Goal: Task Accomplishment & Management: Use online tool/utility

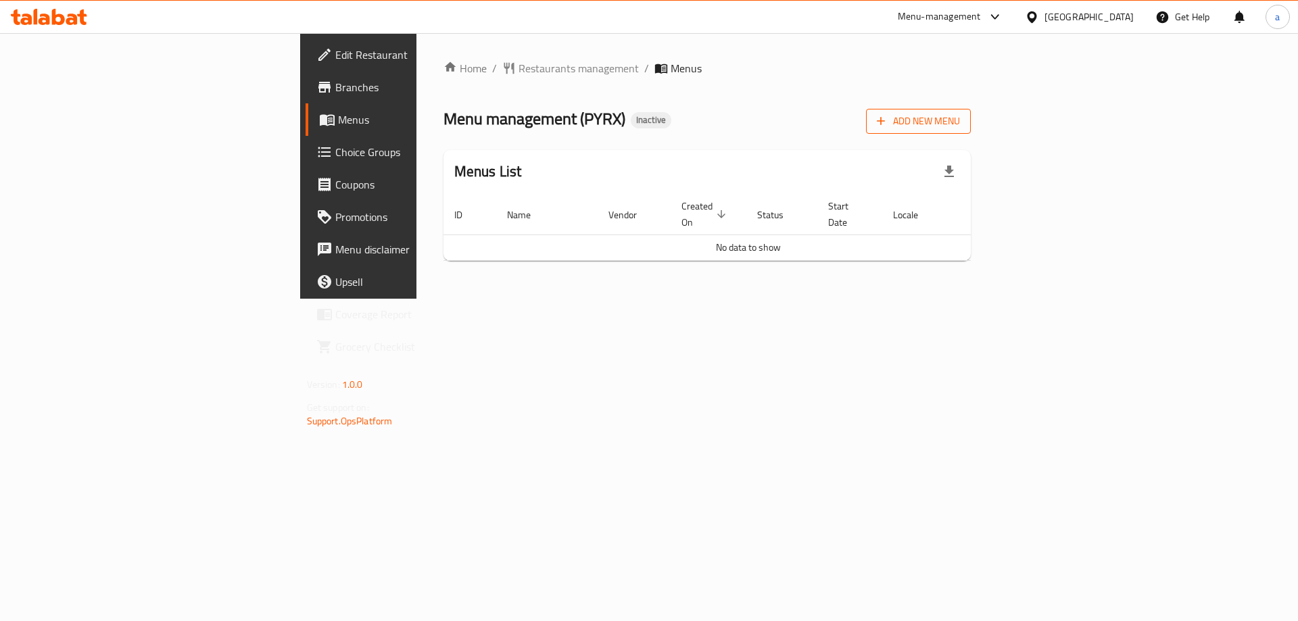
click at [960, 126] on span "Add New Menu" at bounding box center [918, 121] width 83 height 17
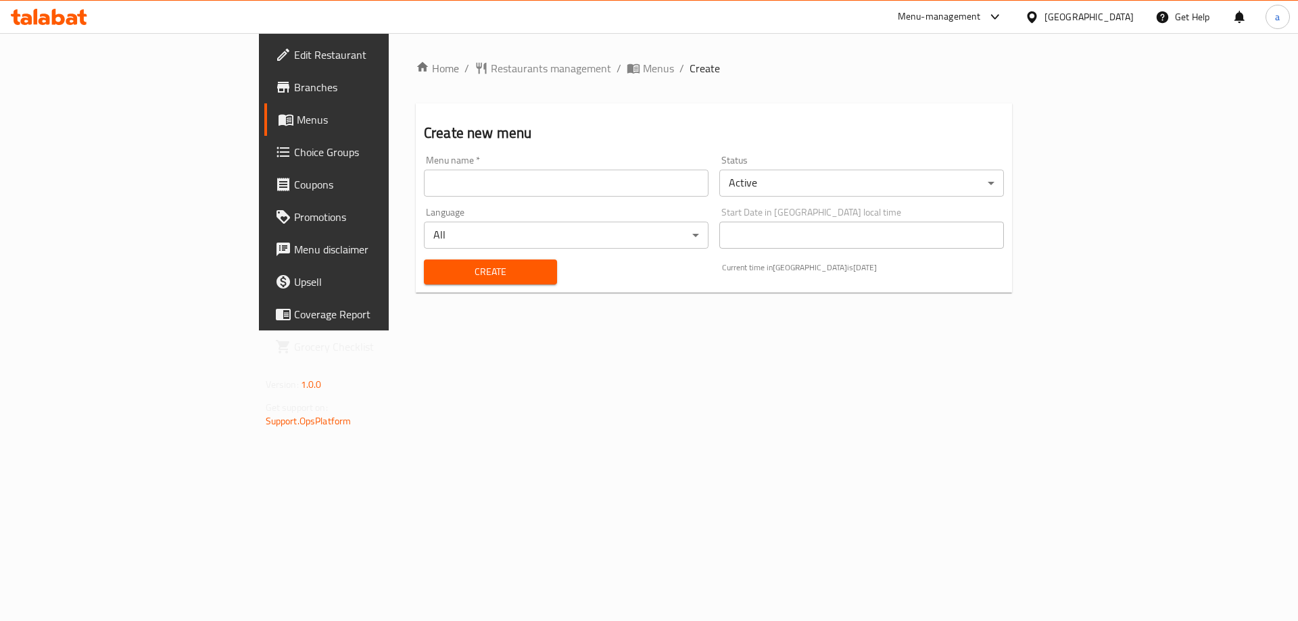
click at [424, 182] on input "text" at bounding box center [566, 183] width 285 height 27
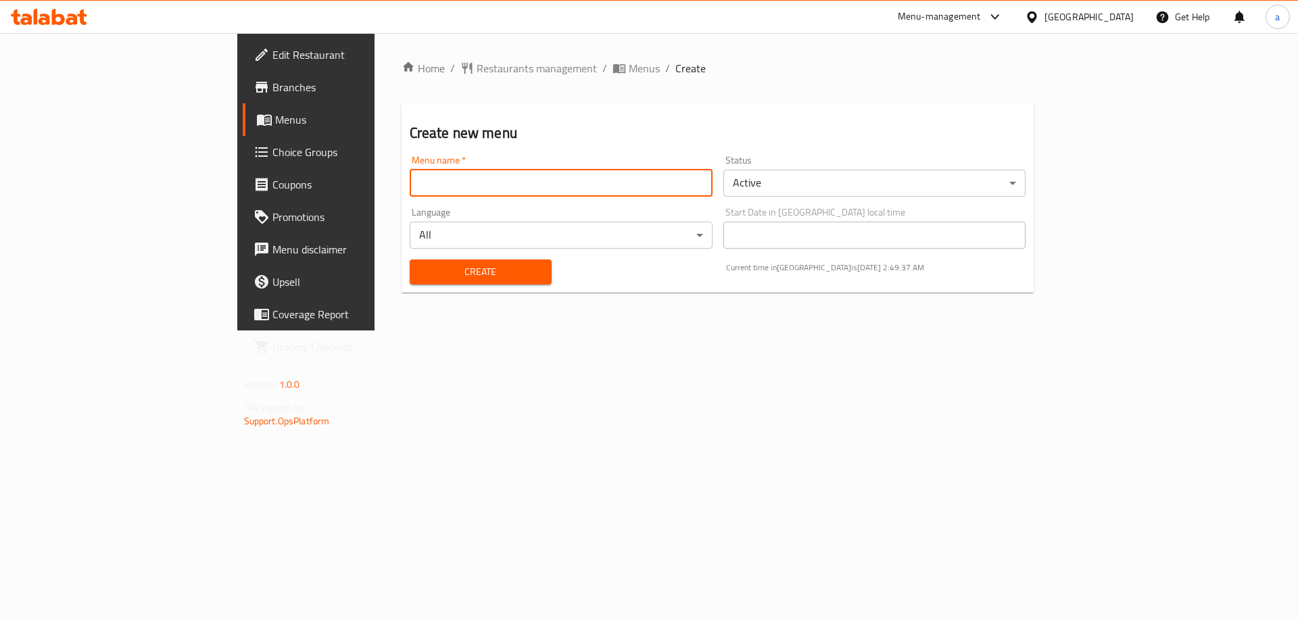
type input "Menu"
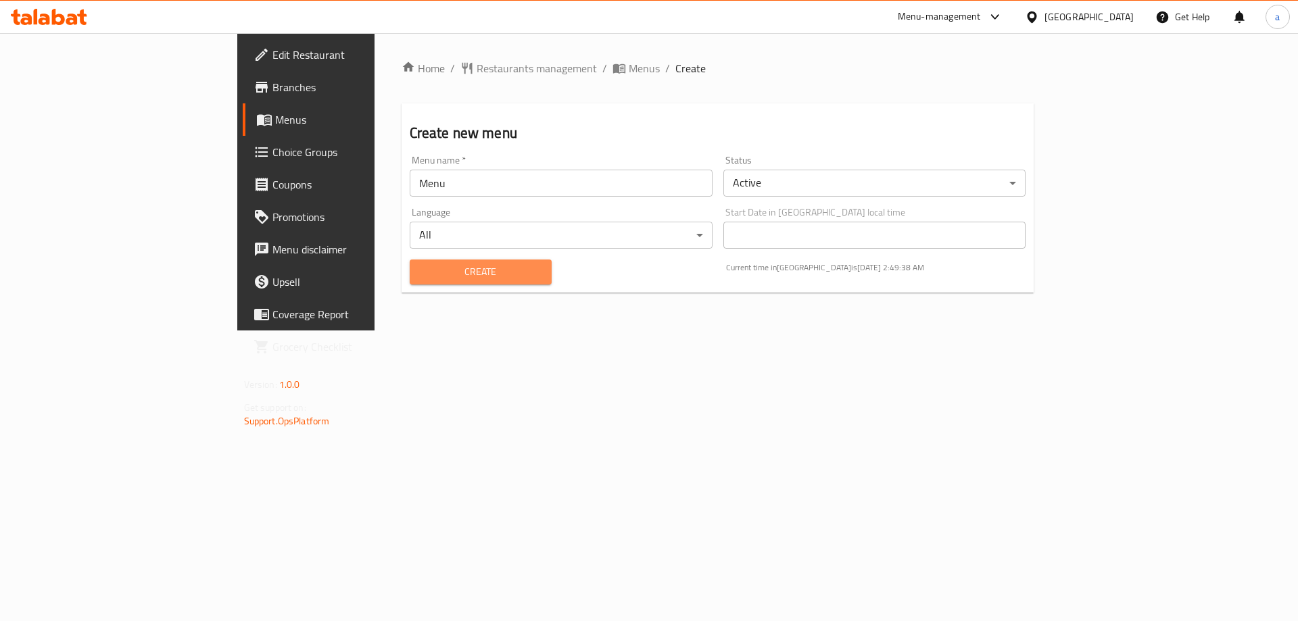
click at [421, 272] on span "Create" at bounding box center [481, 272] width 120 height 17
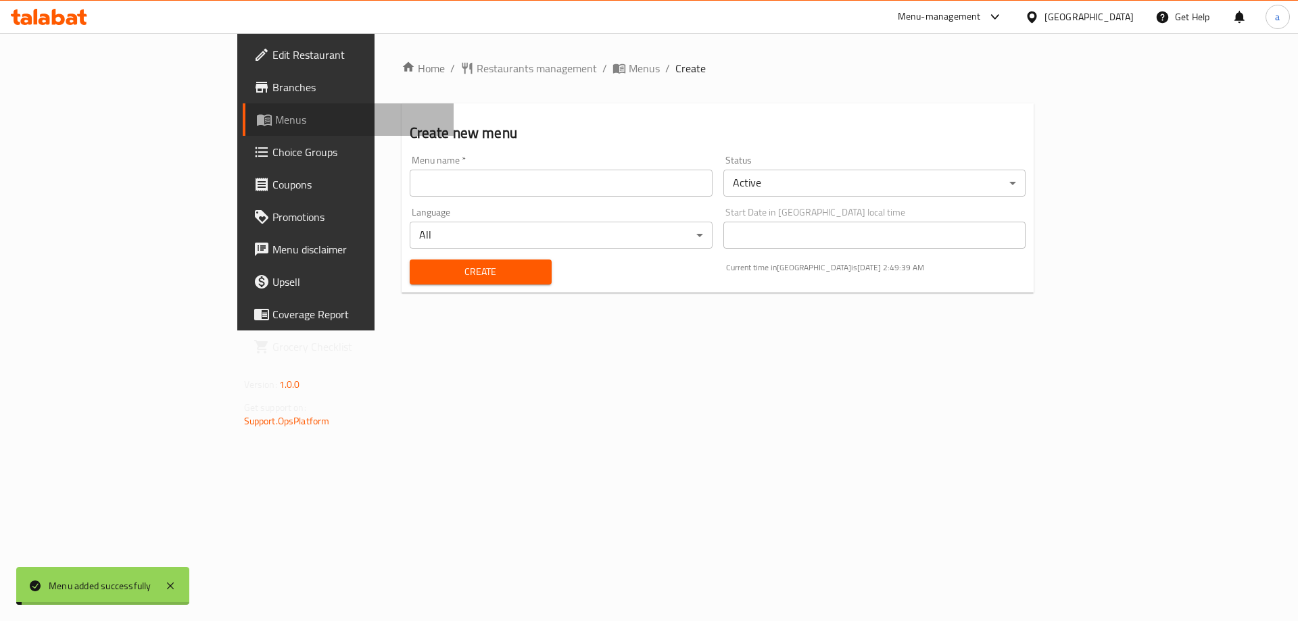
click at [275, 124] on span "Menus" at bounding box center [359, 120] width 168 height 16
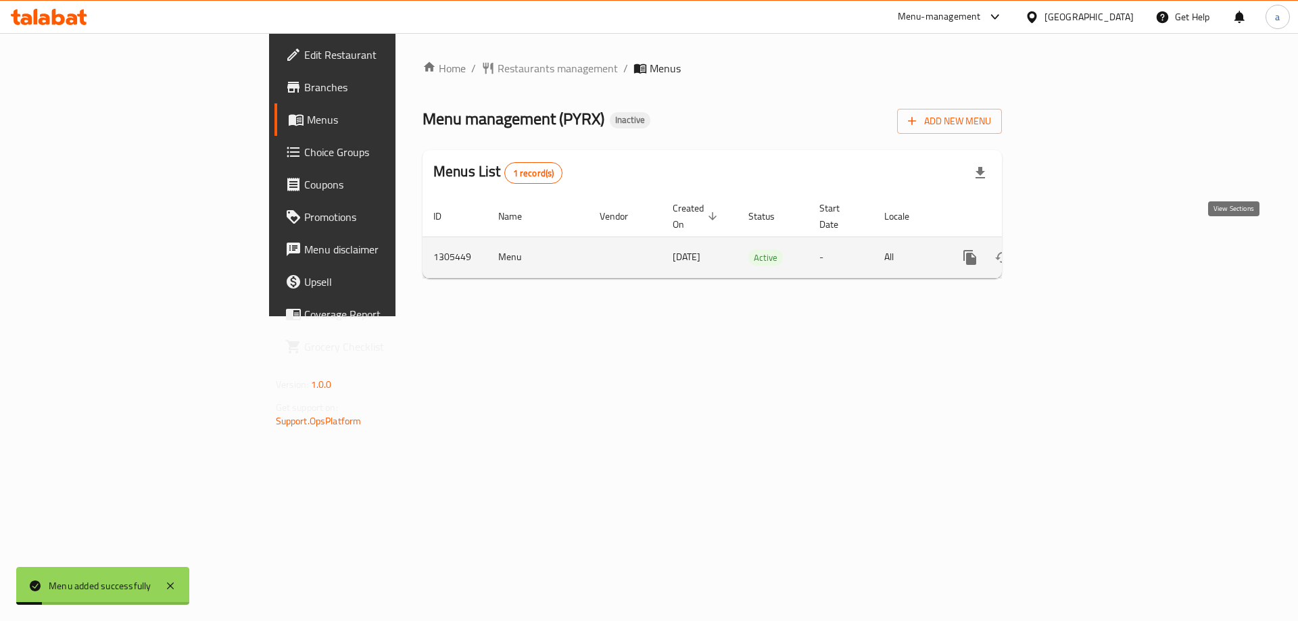
click at [1076, 249] on icon "enhanced table" at bounding box center [1067, 257] width 16 height 16
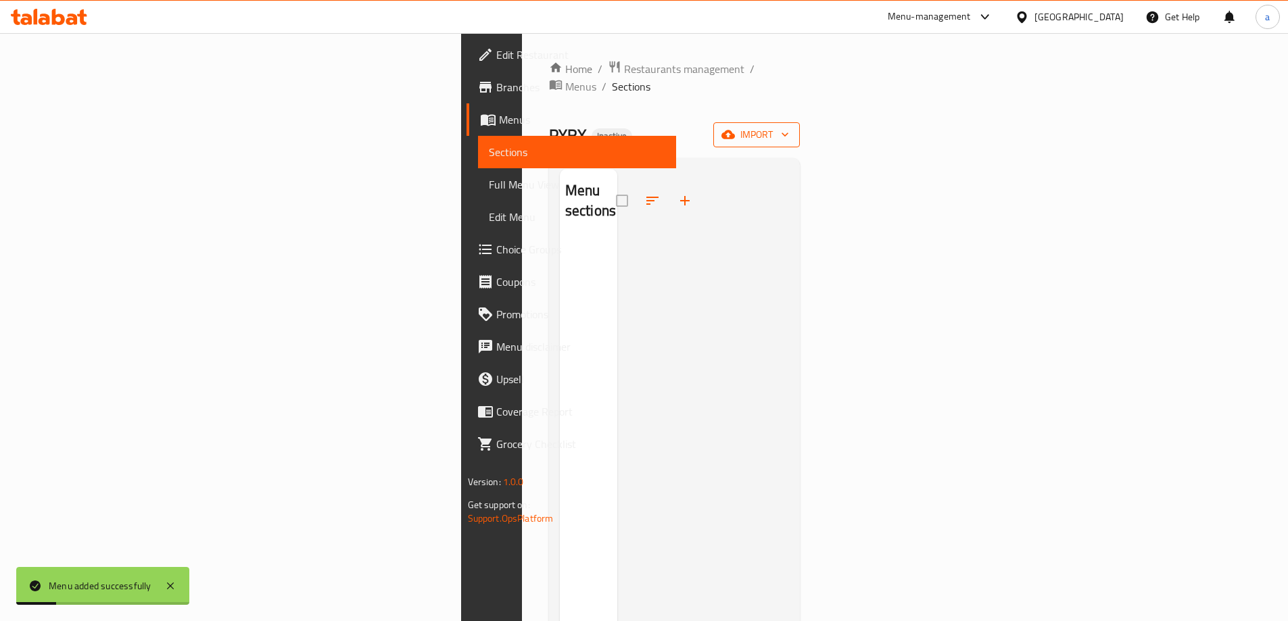
click at [792, 128] on icon "button" at bounding box center [785, 135] width 14 height 14
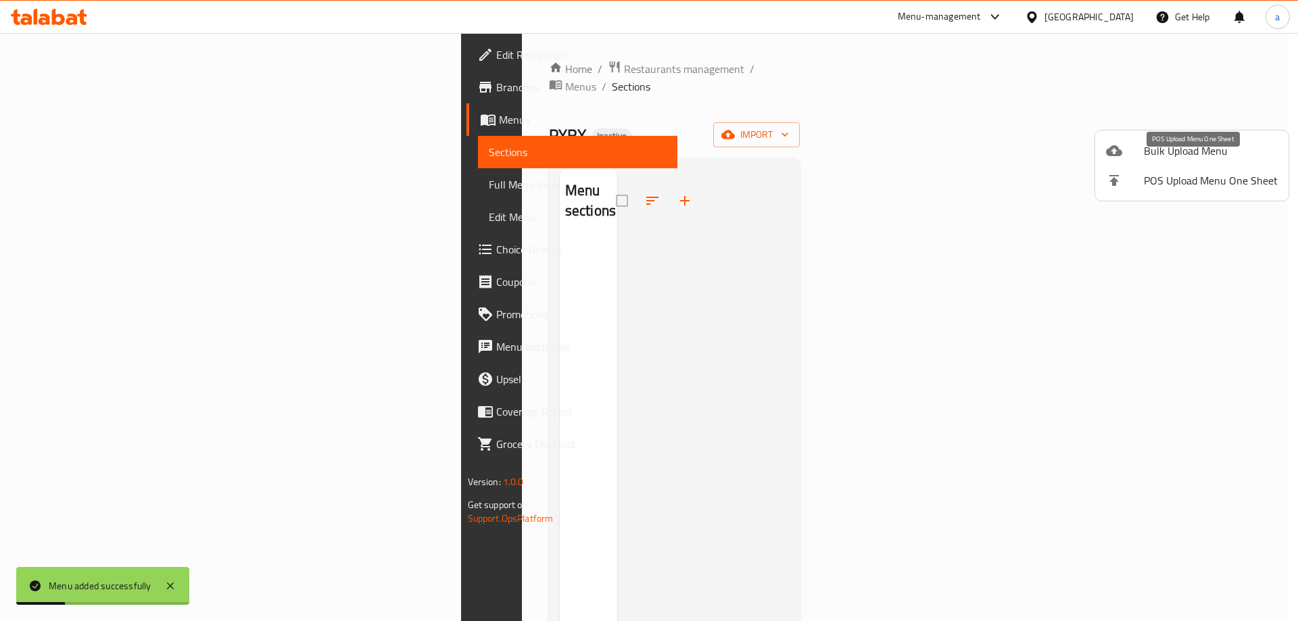
click at [1175, 158] on span "Bulk Upload Menu" at bounding box center [1211, 151] width 134 height 16
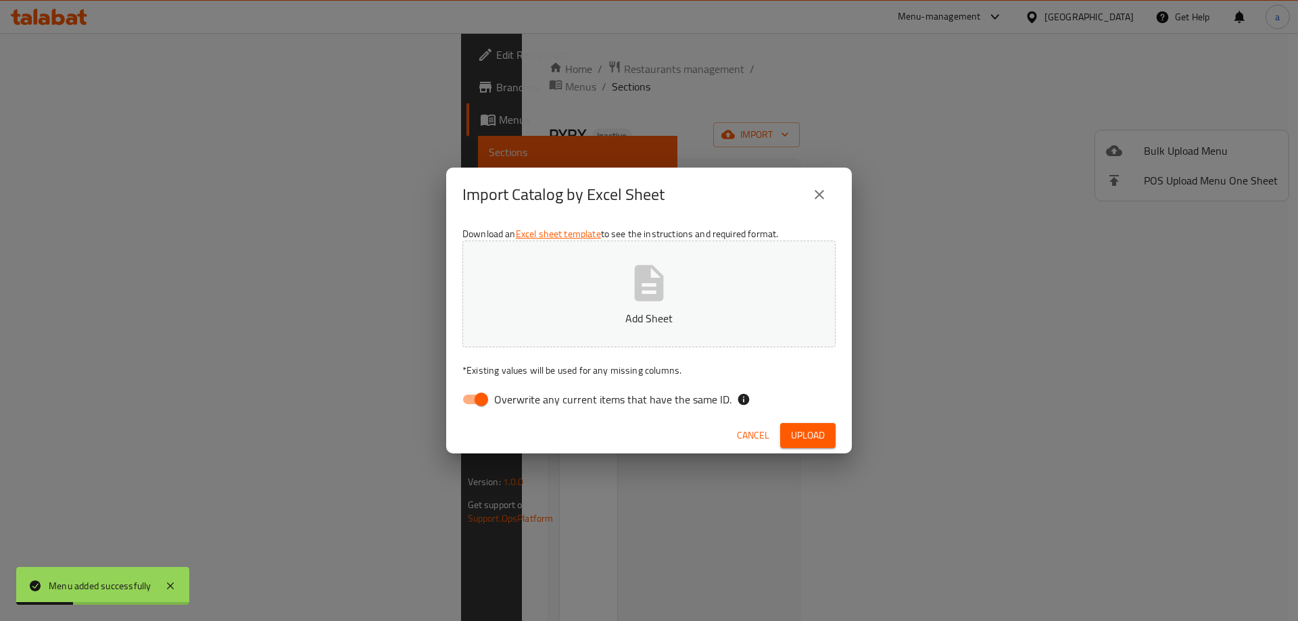
click at [646, 306] on button "Add Sheet" at bounding box center [648, 294] width 373 height 107
click at [485, 405] on input "Overwrite any current items that have the same ID." at bounding box center [481, 400] width 77 height 26
checkbox input "false"
click at [796, 429] on span "Upload" at bounding box center [808, 435] width 34 height 17
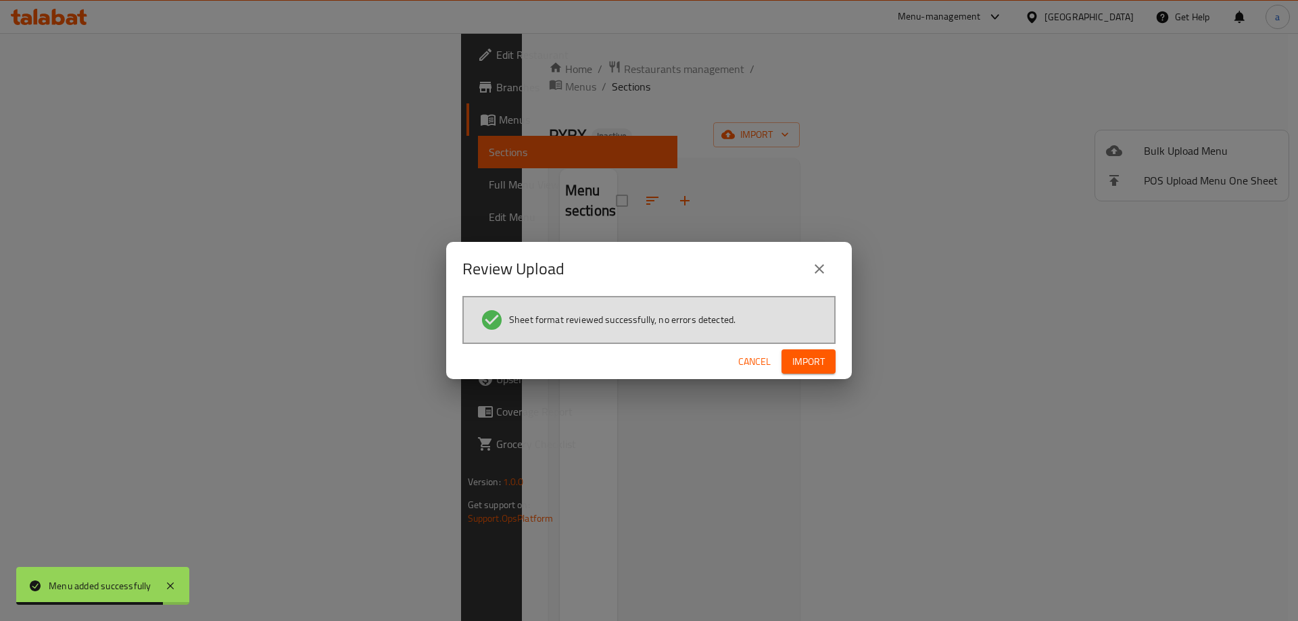
click at [822, 354] on span "Import" at bounding box center [808, 362] width 32 height 17
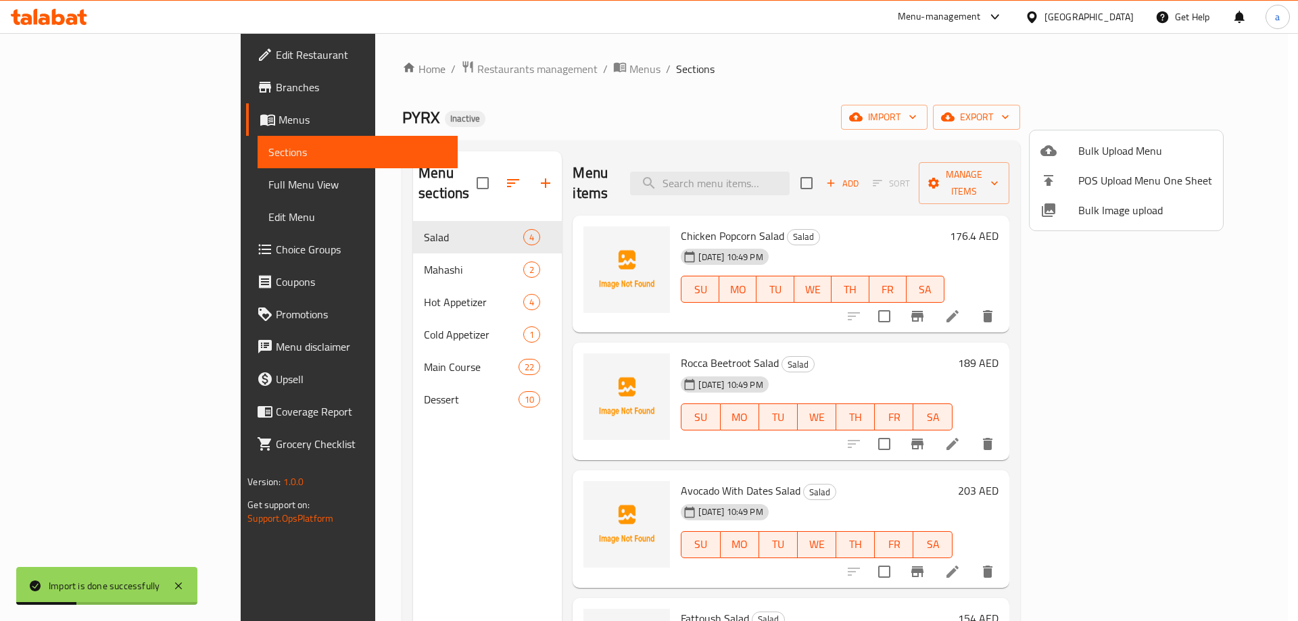
click at [116, 179] on div at bounding box center [649, 310] width 1298 height 621
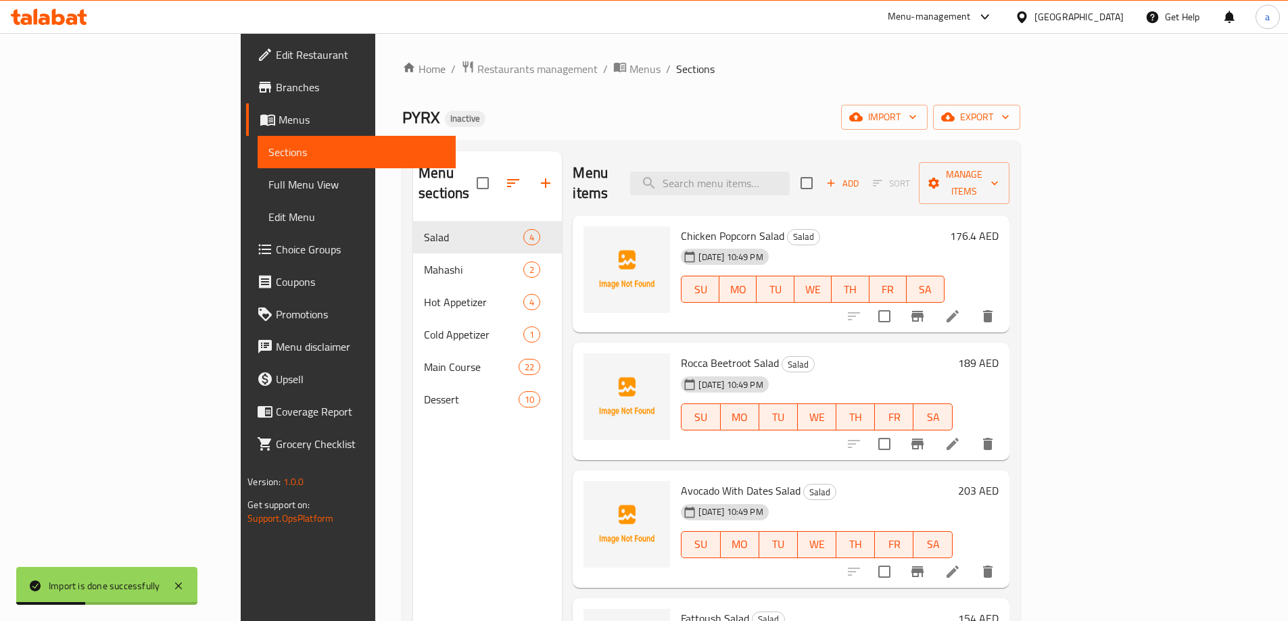
click at [268, 183] on span "Full Menu View" at bounding box center [356, 184] width 176 height 16
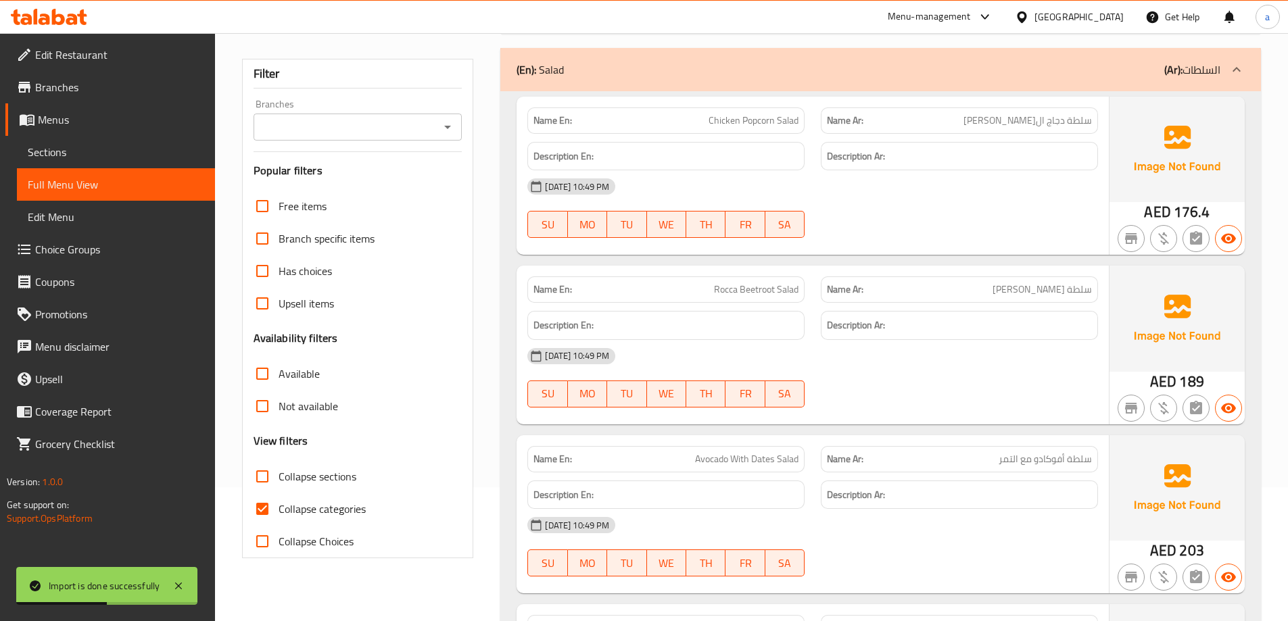
scroll to position [135, 0]
click at [314, 502] on span "Collapse categories" at bounding box center [322, 508] width 87 height 16
click at [279, 502] on input "Collapse categories" at bounding box center [262, 508] width 32 height 32
checkbox input "false"
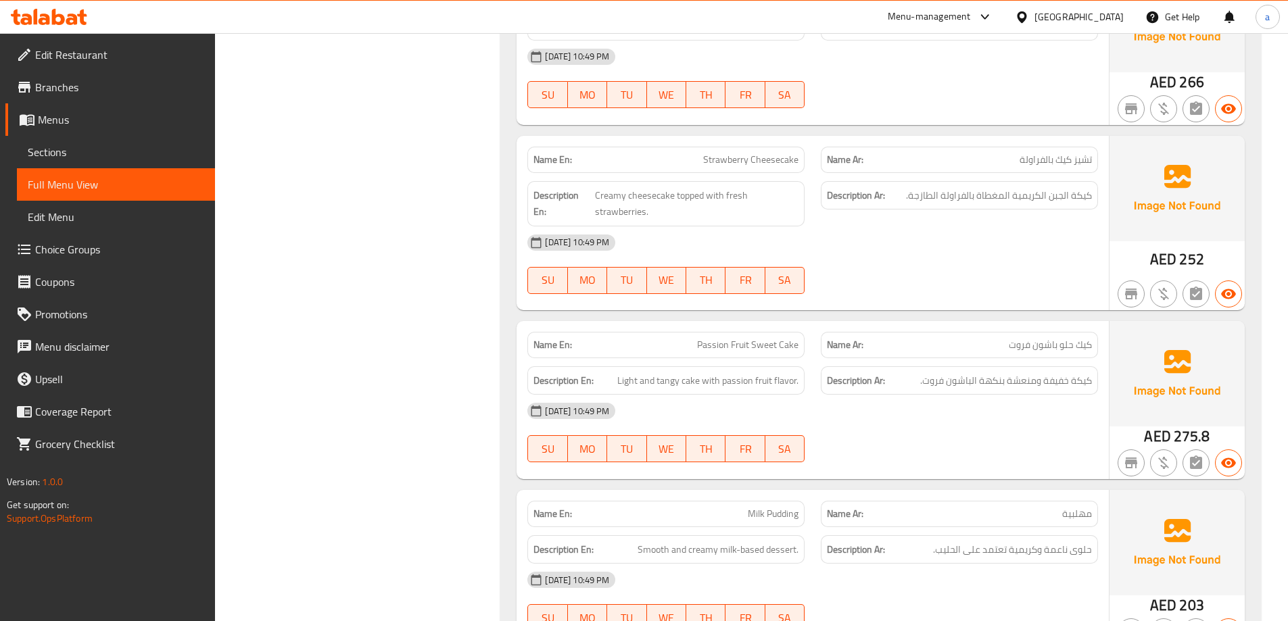
scroll to position [7773, 0]
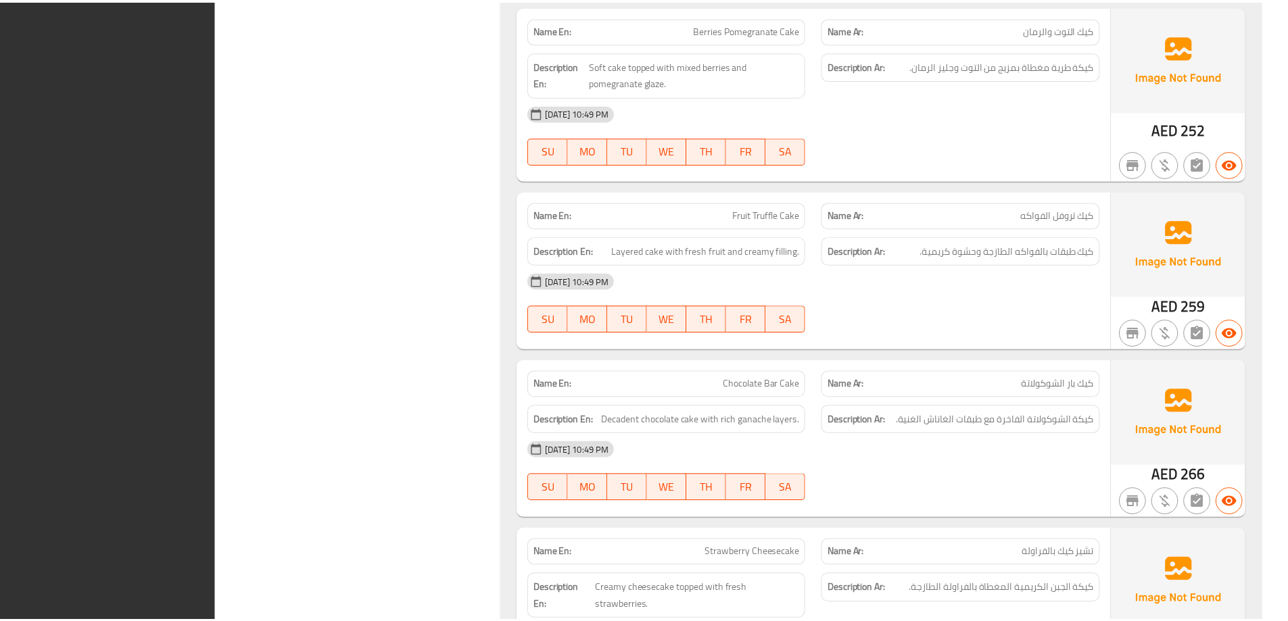
scroll to position [7709, 0]
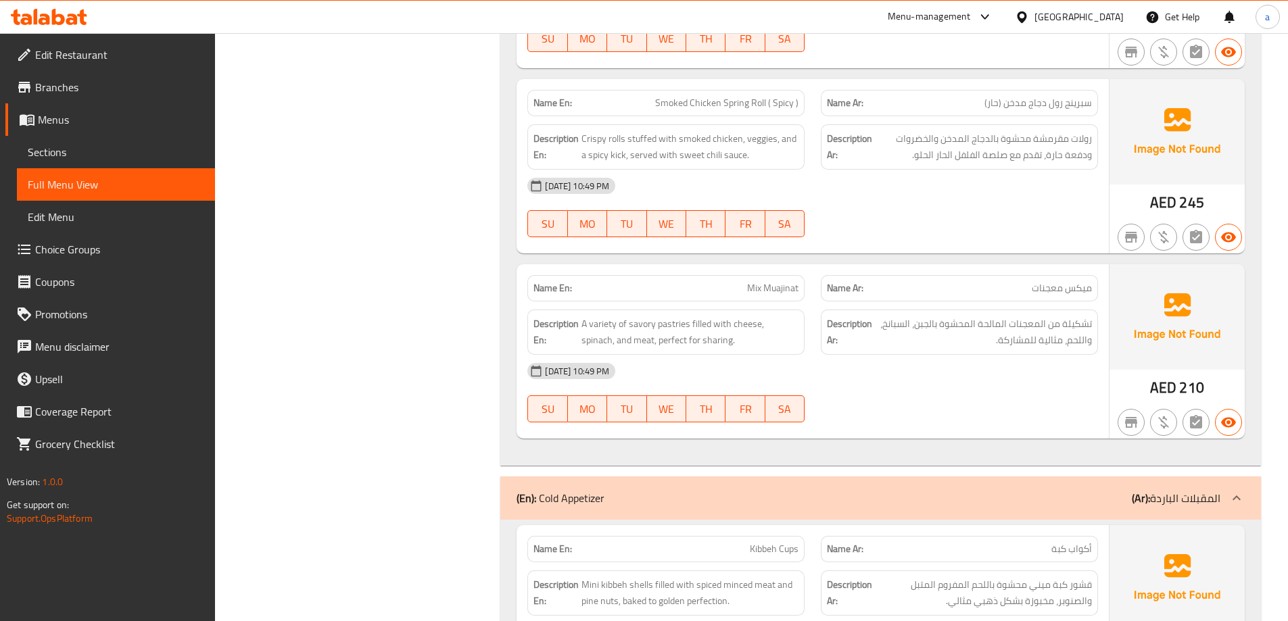
scroll to position [0, 0]
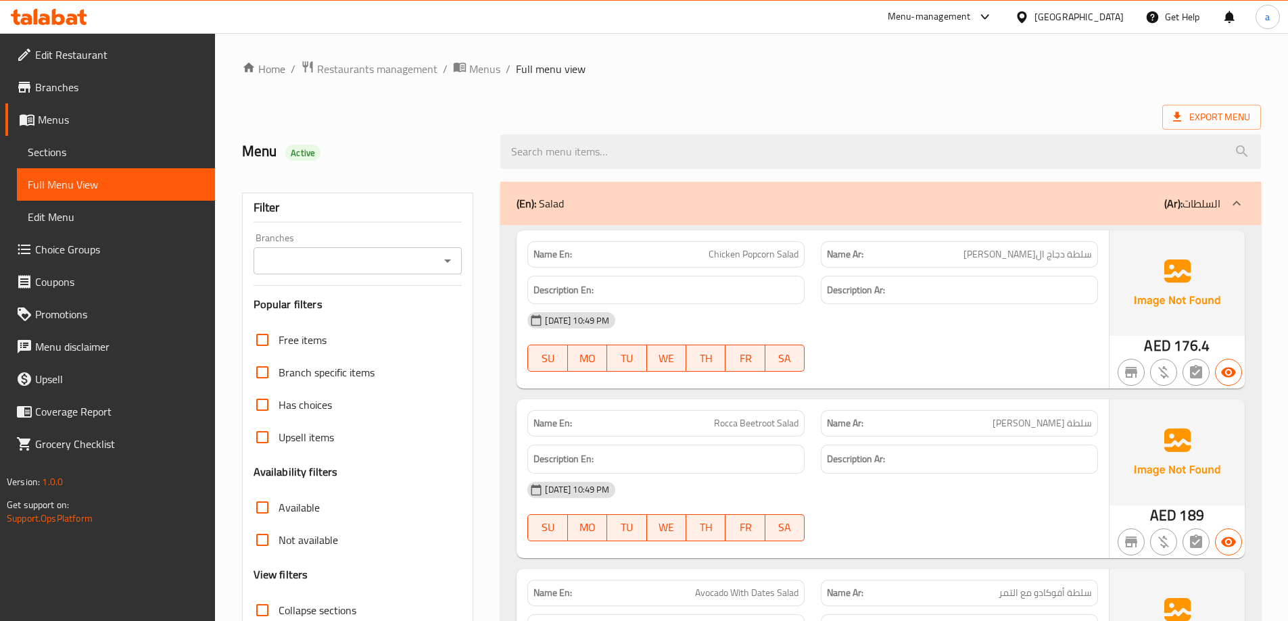
click at [730, 124] on div "Menu Active" at bounding box center [751, 152] width 1035 height 60
click at [1212, 119] on span "Export Menu" at bounding box center [1211, 117] width 77 height 17
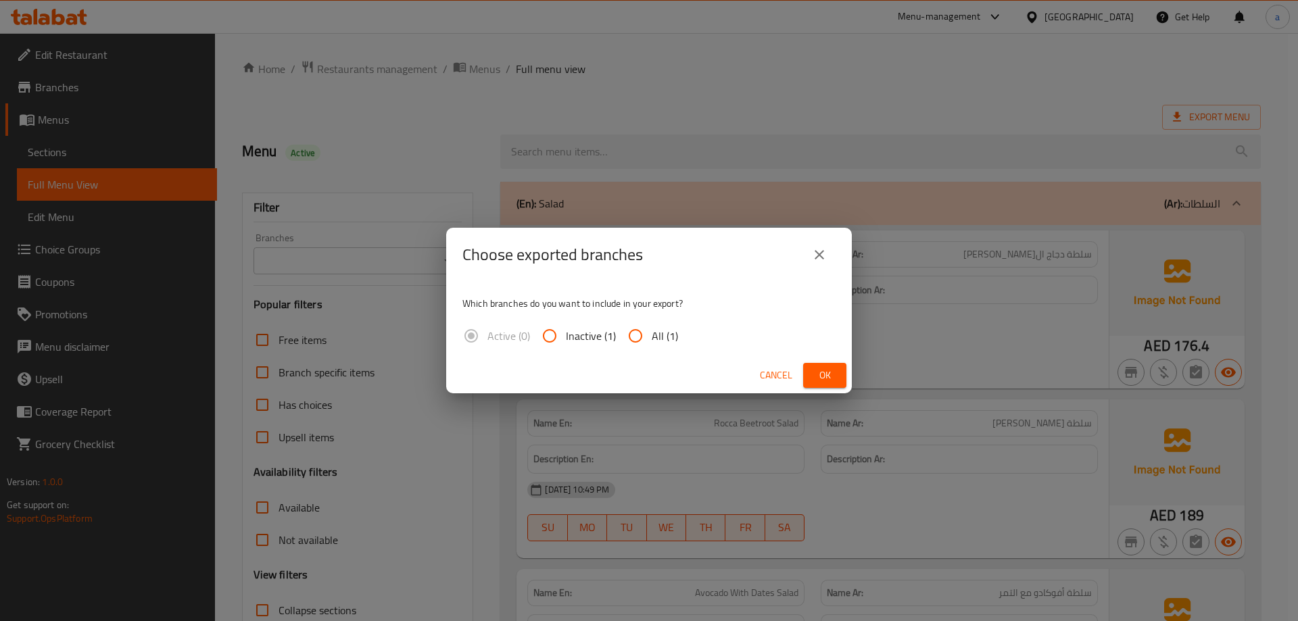
click at [650, 335] on input "All (1)" at bounding box center [635, 336] width 32 height 32
radio input "true"
click at [824, 371] on span "Ok" at bounding box center [825, 375] width 22 height 17
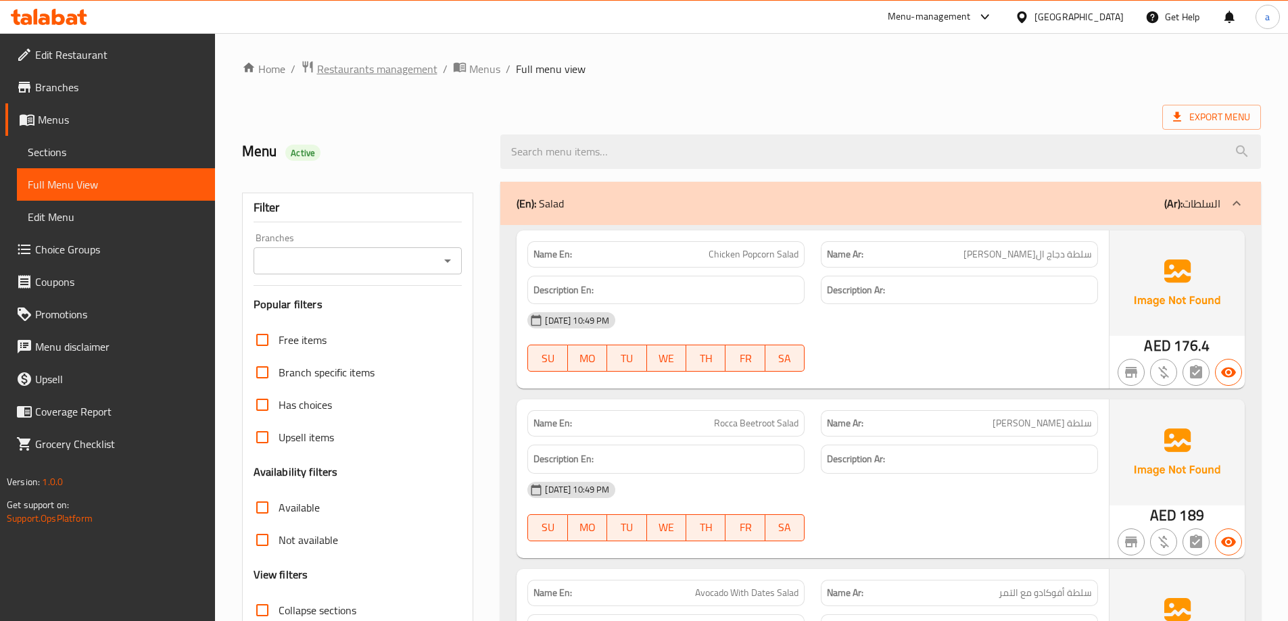
click at [352, 76] on span "Restaurants management" at bounding box center [377, 69] width 120 height 16
